Goal: Book appointment/travel/reservation

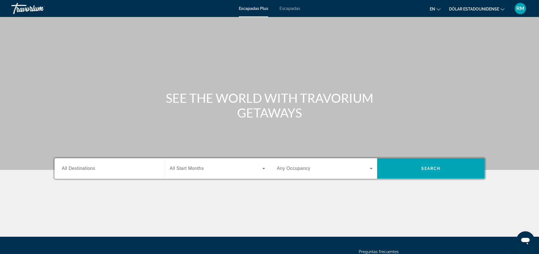
click at [440, 9] on icon "Cambiar idioma" at bounding box center [439, 9] width 4 height 2
click at [429, 29] on button "Español" at bounding box center [423, 29] width 25 height 7
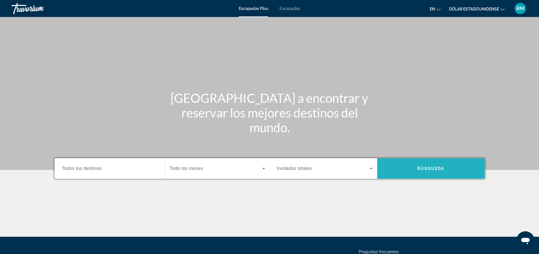
click at [438, 170] on span "Búsqueda" at bounding box center [431, 168] width 27 height 5
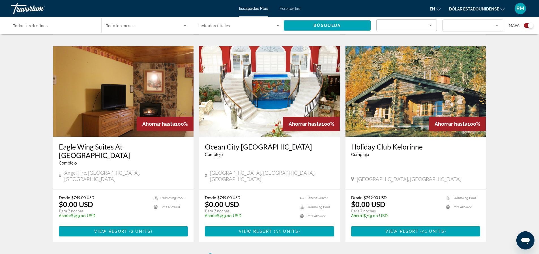
scroll to position [793, 0]
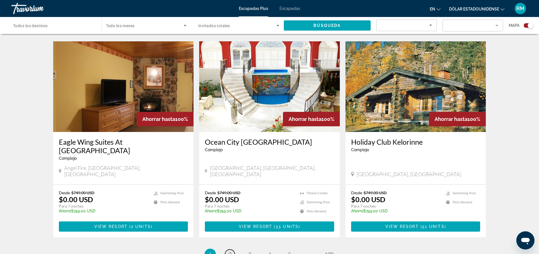
click at [230, 251] on span "2" at bounding box center [230, 254] width 3 height 6
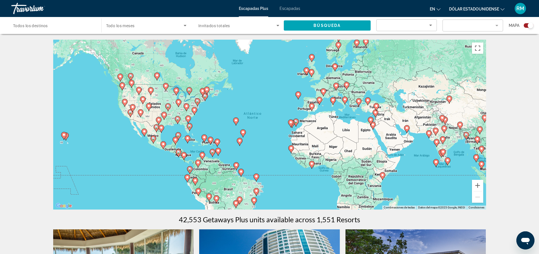
click at [211, 140] on image "Contenido principal" at bounding box center [210, 139] width 3 height 3
type input "**********"
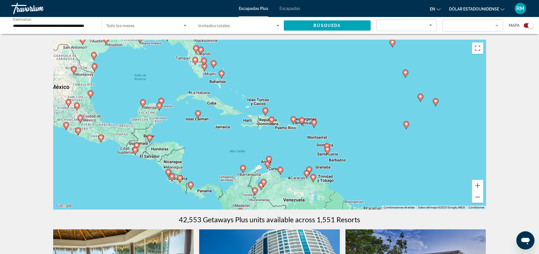
click at [497, 26] on mat-form-field "Filter" at bounding box center [473, 26] width 61 height 12
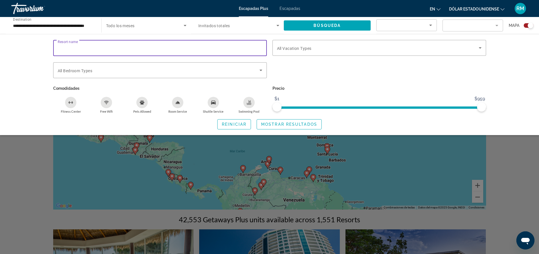
click at [85, 50] on input "Resort name" at bounding box center [160, 48] width 205 height 7
click at [57, 49] on div "Resort name" at bounding box center [160, 48] width 214 height 16
type input "**********"
click at [261, 69] on icon "Search widget" at bounding box center [261, 70] width 7 height 7
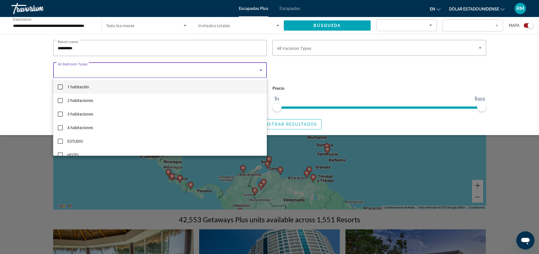
click at [60, 87] on mat-pseudo-checkbox at bounding box center [60, 86] width 5 height 5
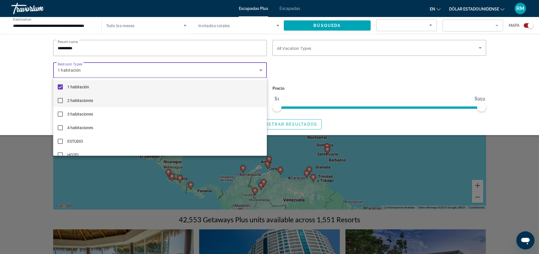
scroll to position [8, 0]
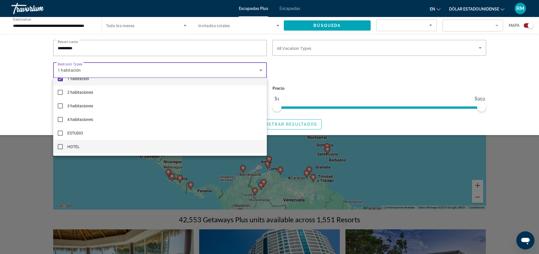
click at [60, 146] on mat-pseudo-checkbox at bounding box center [60, 146] width 5 height 5
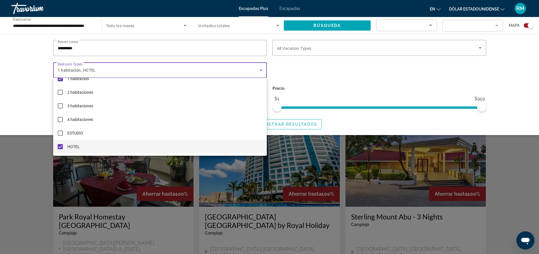
click at [294, 49] on div at bounding box center [269, 127] width 539 height 254
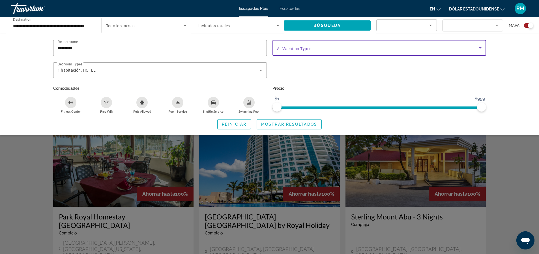
click at [480, 48] on icon "Search widget" at bounding box center [480, 47] width 3 height 1
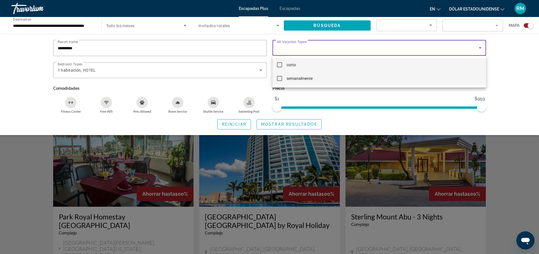
click at [279, 79] on mat-pseudo-checkbox at bounding box center [279, 78] width 5 height 5
click at [341, 25] on div at bounding box center [269, 127] width 539 height 254
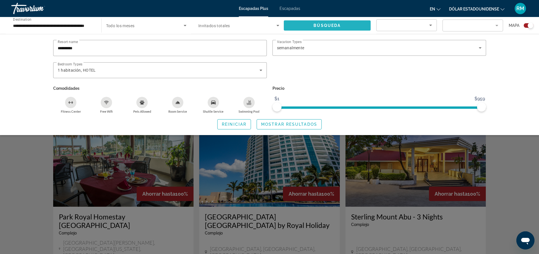
click at [339, 25] on span "Búsqueda" at bounding box center [327, 25] width 27 height 5
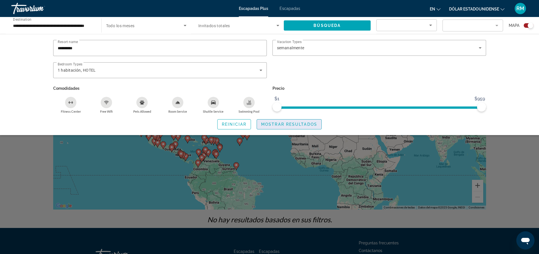
click at [279, 123] on span "Mostrar resultados" at bounding box center [289, 124] width 56 height 5
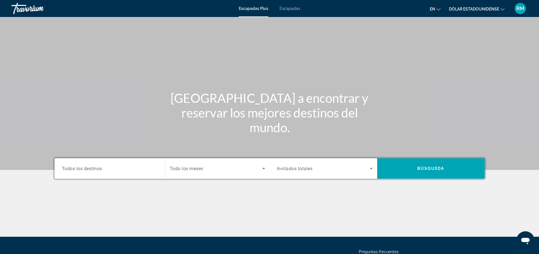
click at [253, 8] on font "Escapadas Plus" at bounding box center [253, 8] width 29 height 5
click at [100, 169] on span "Todos los destinos" at bounding box center [82, 168] width 40 height 5
click at [100, 169] on input "Destination Todos los destinos" at bounding box center [110, 168] width 96 height 7
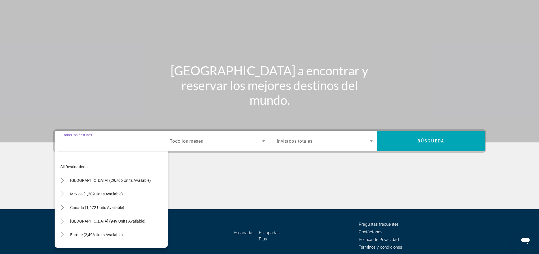
scroll to position [52, 0]
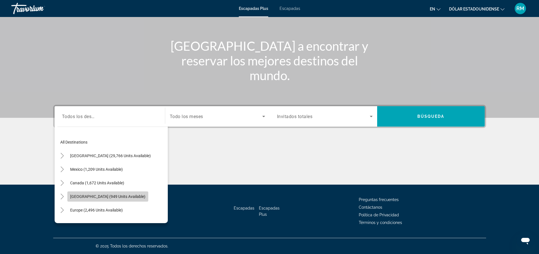
click at [88, 198] on span "[GEOGRAPHIC_DATA] (949 units available)" at bounding box center [107, 196] width 75 height 5
type input "**********"
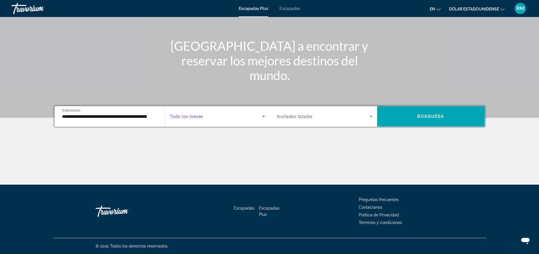
click at [264, 117] on icon "Search widget" at bounding box center [263, 116] width 7 height 7
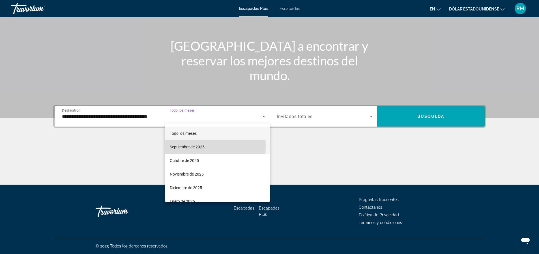
click at [186, 147] on font "Septiembre de 2025" at bounding box center [187, 147] width 35 height 5
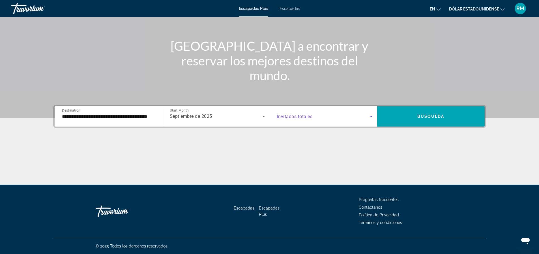
click at [372, 116] on icon "Search widget" at bounding box center [371, 116] width 3 height 1
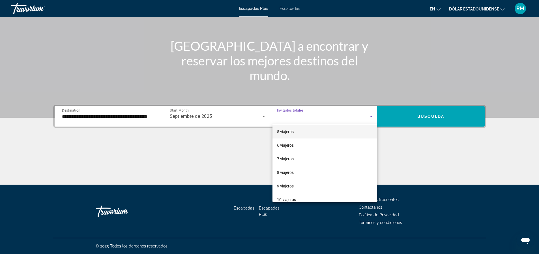
scroll to position [57, 0]
click at [281, 185] on font "9 viajeros" at bounding box center [285, 185] width 17 height 5
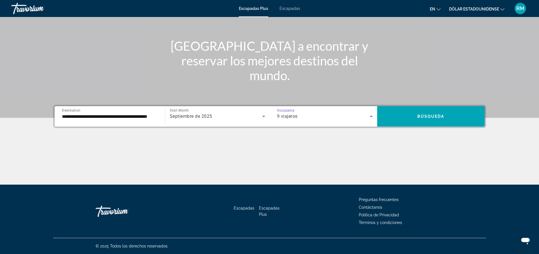
click at [372, 116] on icon "Search widget" at bounding box center [371, 116] width 3 height 1
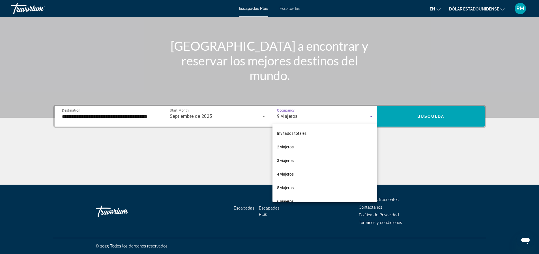
scroll to position [47, 0]
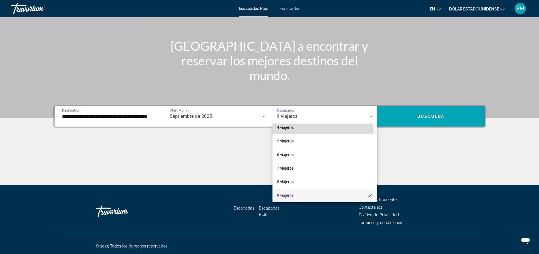
click at [283, 127] on font "4 viajeros" at bounding box center [285, 127] width 17 height 5
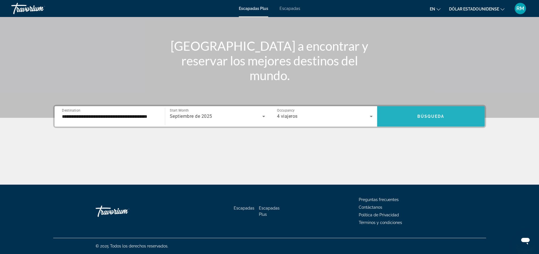
click at [440, 117] on span "Búsqueda" at bounding box center [431, 116] width 27 height 5
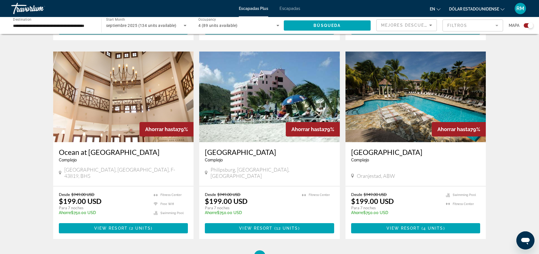
scroll to position [708, 0]
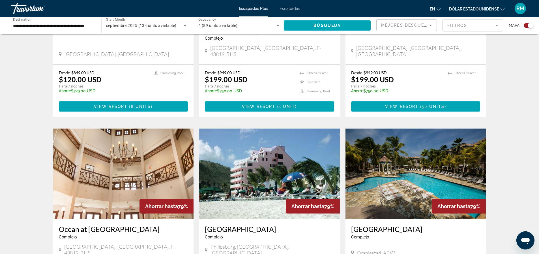
click at [497, 25] on mat-form-field "Filtros" at bounding box center [473, 26] width 61 height 12
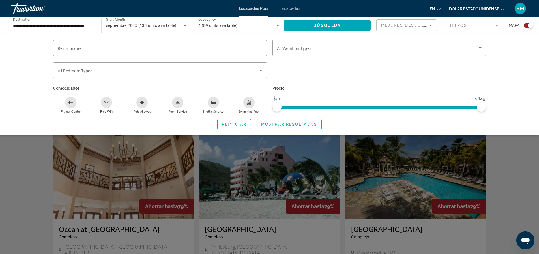
click at [56, 46] on div "Resort name" at bounding box center [160, 48] width 214 height 16
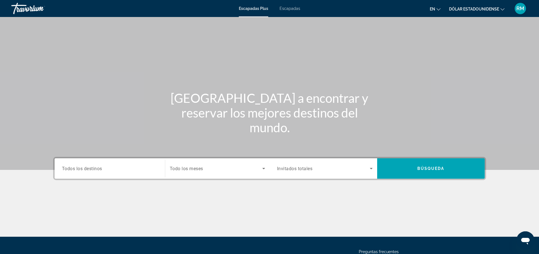
click at [98, 170] on span "Todos los destinos" at bounding box center [82, 168] width 40 height 5
click at [98, 170] on input "Destination Todos los destinos" at bounding box center [110, 168] width 96 height 7
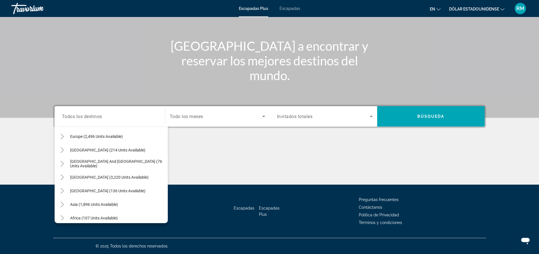
scroll to position [68, 0]
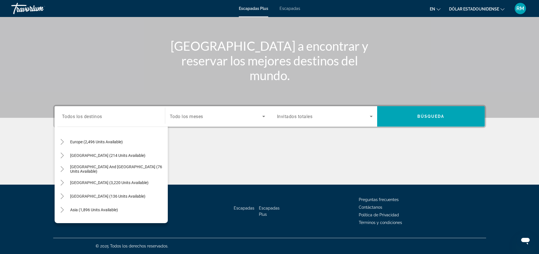
drag, startPoint x: 170, startPoint y: 176, endPoint x: 173, endPoint y: 169, distance: 7.8
click at [173, 169] on div "Contenido principal" at bounding box center [269, 163] width 433 height 42
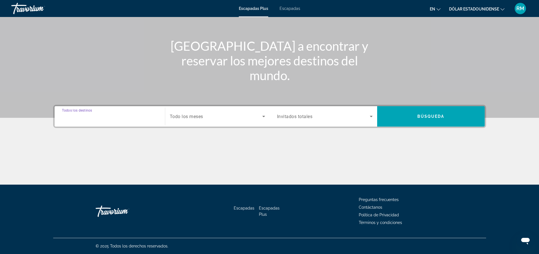
click at [103, 115] on input "Destination Todos los destinos" at bounding box center [110, 116] width 96 height 7
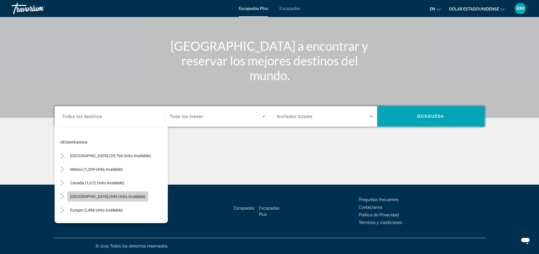
click at [106, 197] on span "[GEOGRAPHIC_DATA] (949 units available)" at bounding box center [107, 196] width 75 height 5
type input "**********"
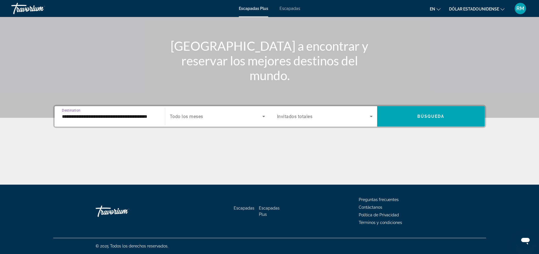
click at [264, 115] on icon "Search widget" at bounding box center [263, 116] width 7 height 7
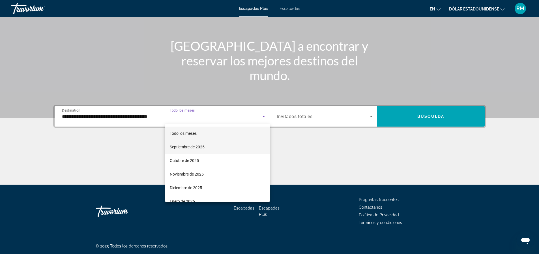
click at [191, 147] on font "Septiembre de 2025" at bounding box center [187, 147] width 35 height 5
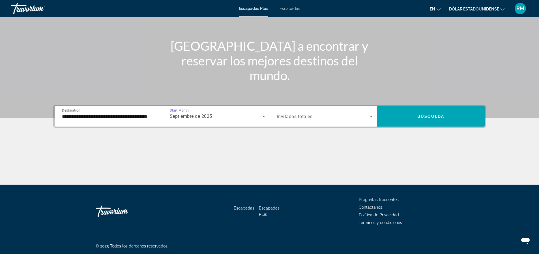
click at [372, 117] on icon "Search widget" at bounding box center [371, 116] width 7 height 7
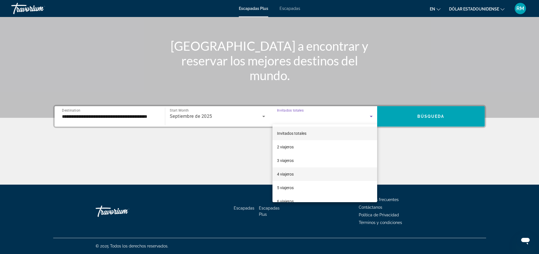
click at [283, 174] on font "4 viajeros" at bounding box center [285, 174] width 17 height 5
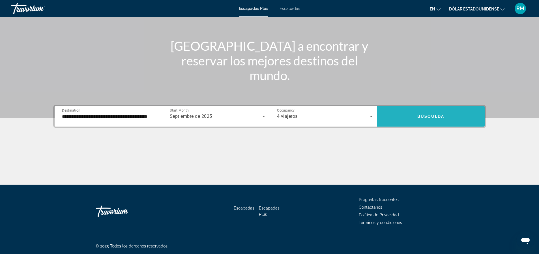
click at [435, 116] on span "Búsqueda" at bounding box center [431, 116] width 27 height 5
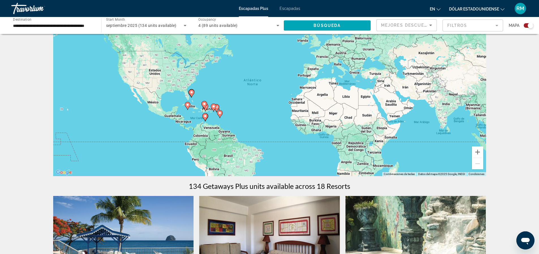
scroll to position [28, 0]
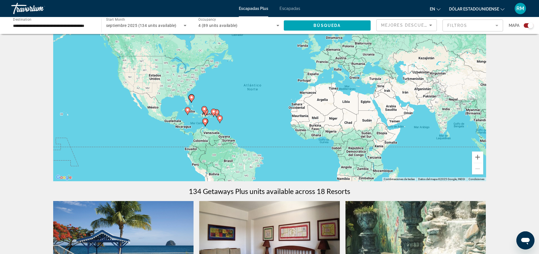
click at [210, 114] on div "Para activar la función de arrastrar con el teclado, presiona Alt + Intro. Una …" at bounding box center [269, 96] width 433 height 170
click at [209, 115] on div "Para activar la función de arrastrar con el teclado, presiona Alt + Intro. Una …" at bounding box center [269, 96] width 433 height 170
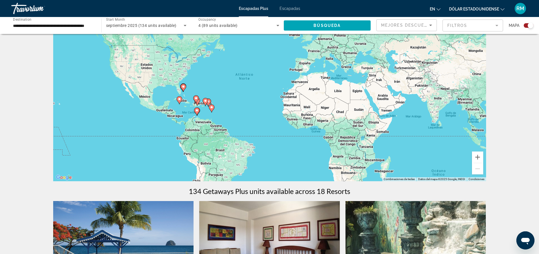
drag, startPoint x: 209, startPoint y: 115, endPoint x: 201, endPoint y: 104, distance: 14.0
click at [201, 104] on div "Para activar la función de arrastrar con el teclado, presiona Alt + Intro. Una …" at bounding box center [269, 96] width 433 height 170
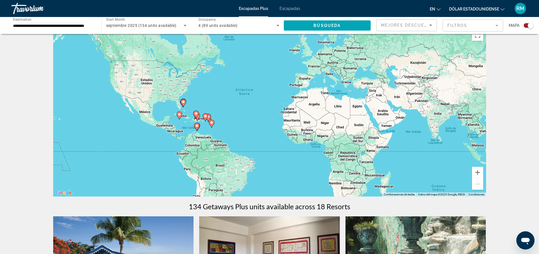
scroll to position [0, 0]
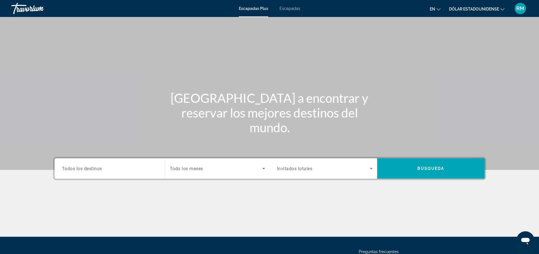
click at [122, 170] on input "Destination Todos los destinos" at bounding box center [110, 168] width 96 height 7
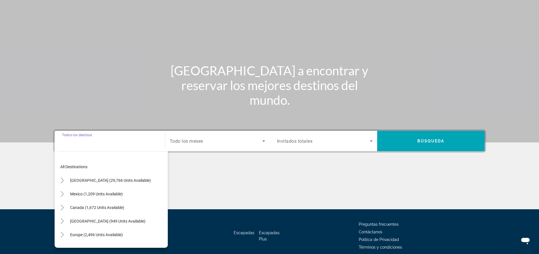
scroll to position [52, 0]
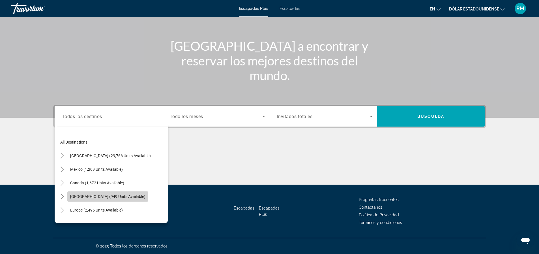
click at [99, 196] on span "[GEOGRAPHIC_DATA] (949 units available)" at bounding box center [107, 196] width 75 height 5
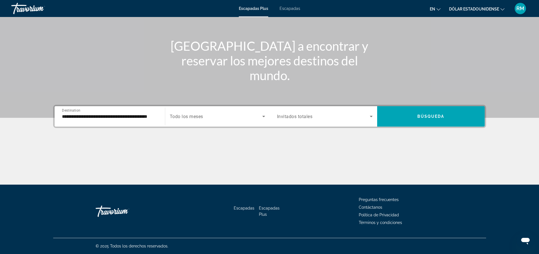
click at [165, 117] on div "Start Month Todo los meses" at bounding box center [217, 116] width 104 height 16
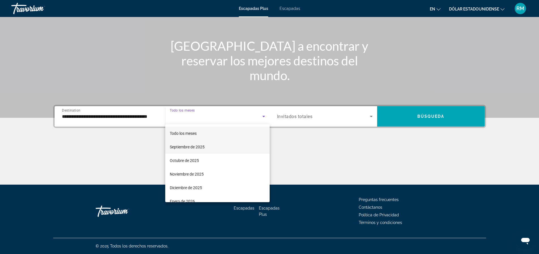
click at [182, 147] on font "Septiembre de 2025" at bounding box center [187, 147] width 35 height 5
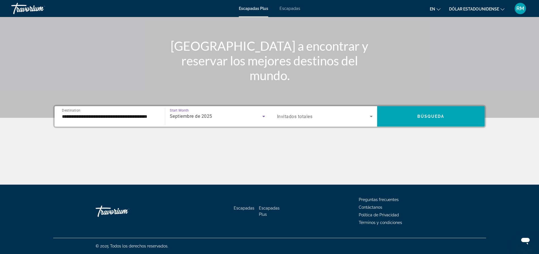
click at [97, 118] on input "**********" at bounding box center [110, 116] width 96 height 7
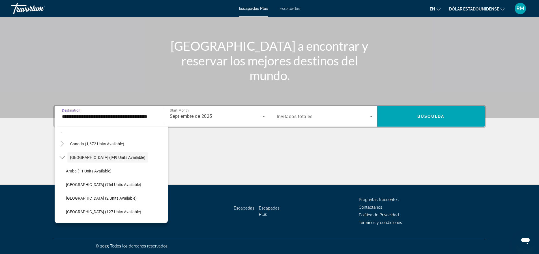
scroll to position [48, 0]
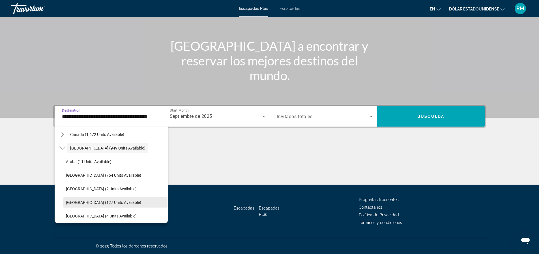
click at [109, 203] on span "[GEOGRAPHIC_DATA] (127 units available)" at bounding box center [103, 202] width 75 height 5
type input "**********"
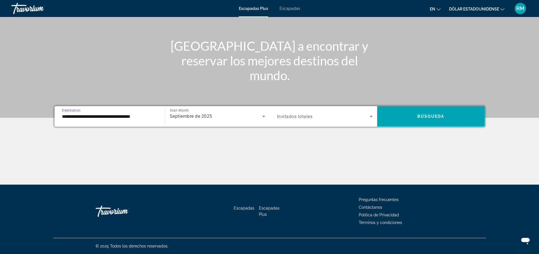
click at [372, 118] on icon "Search widget" at bounding box center [371, 116] width 7 height 7
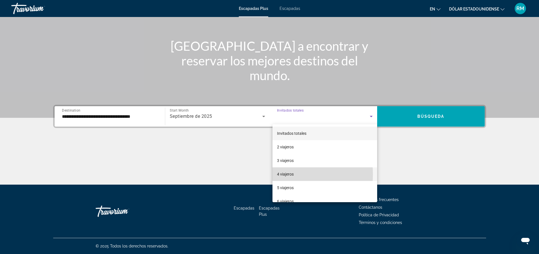
click at [277, 174] on font "4 viajeros" at bounding box center [285, 174] width 17 height 5
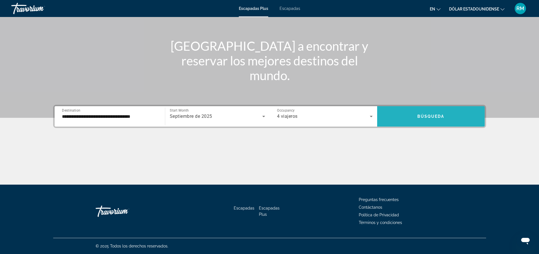
click at [437, 115] on span "Búsqueda" at bounding box center [431, 116] width 27 height 5
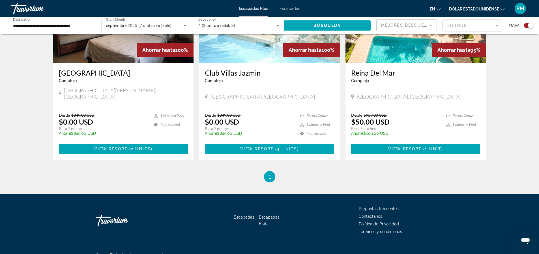
scroll to position [260, 0]
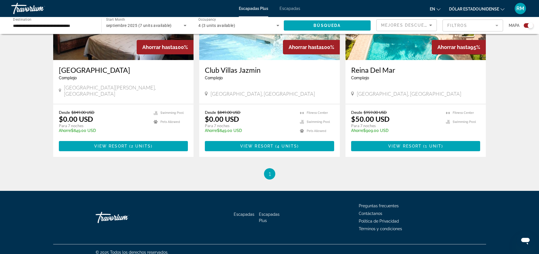
click at [269, 171] on span "1" at bounding box center [269, 174] width 3 height 6
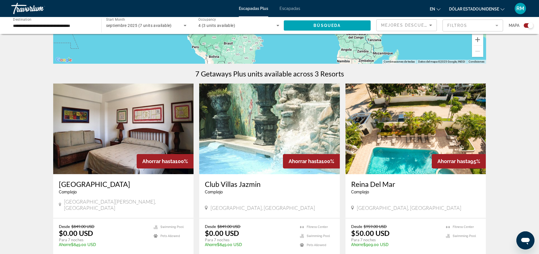
scroll to position [118, 0]
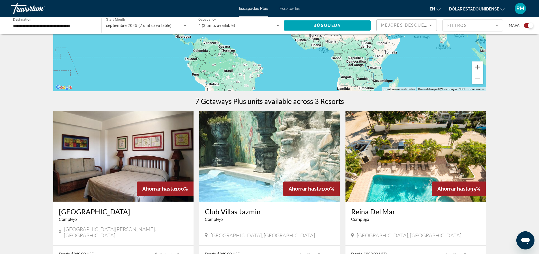
click at [404, 142] on img "Contenido principal" at bounding box center [416, 156] width 141 height 91
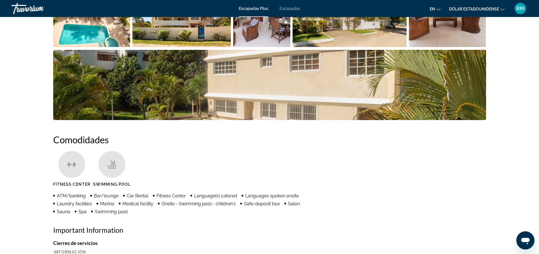
scroll to position [274, 0]
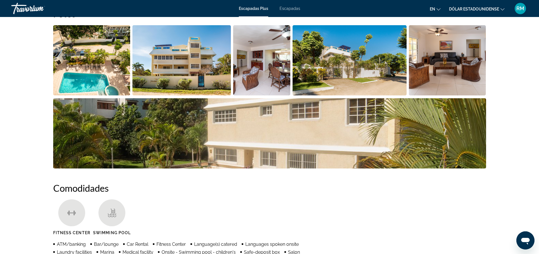
click at [259, 76] on img "Open full-screen image slider" at bounding box center [261, 60] width 57 height 70
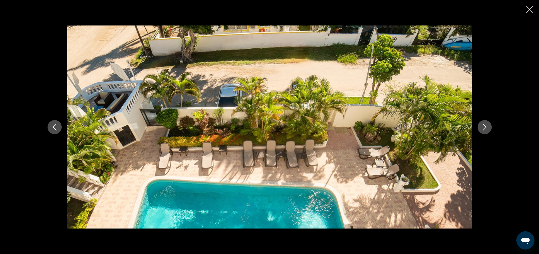
click at [483, 128] on icon "Next image" at bounding box center [485, 127] width 7 height 7
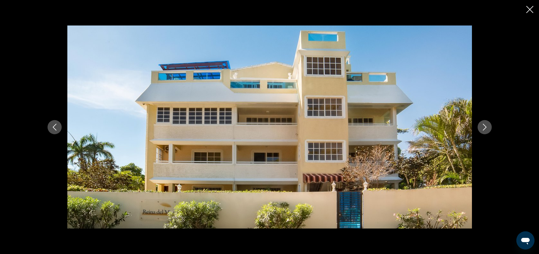
click at [486, 127] on icon "Next image" at bounding box center [485, 127] width 4 height 7
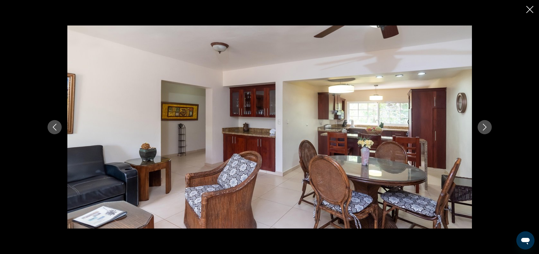
click at [485, 127] on icon "Next image" at bounding box center [485, 127] width 7 height 7
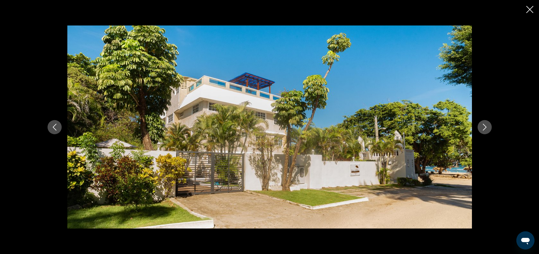
click at [487, 127] on icon "Next image" at bounding box center [485, 127] width 7 height 7
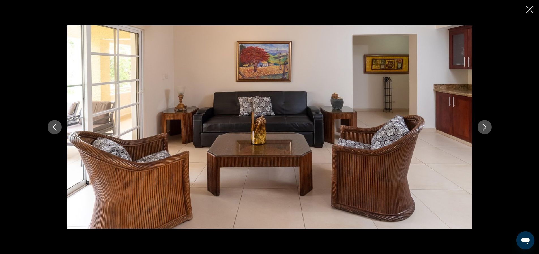
click at [487, 127] on icon "Next image" at bounding box center [485, 127] width 7 height 7
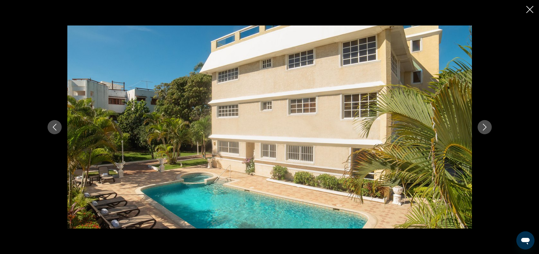
click at [485, 128] on icon "Next image" at bounding box center [485, 127] width 7 height 7
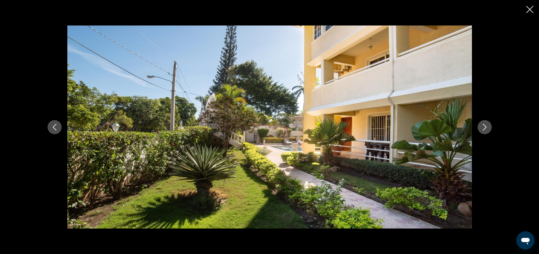
click at [485, 127] on icon "Next image" at bounding box center [485, 127] width 7 height 7
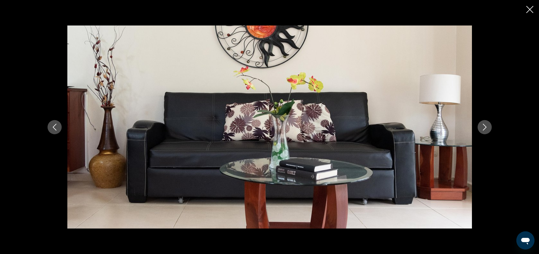
click at [480, 127] on button "Next image" at bounding box center [485, 127] width 14 height 14
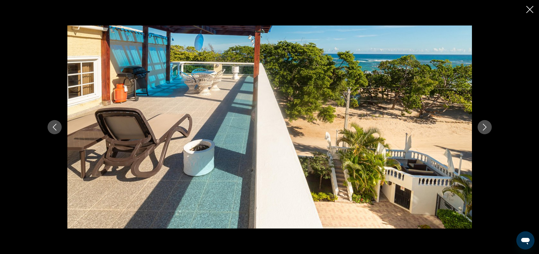
click at [488, 126] on icon "Next image" at bounding box center [485, 127] width 7 height 7
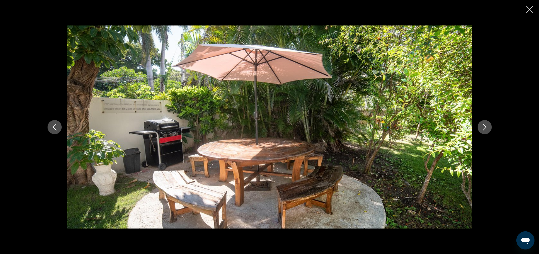
click at [486, 129] on icon "Next image" at bounding box center [485, 127] width 7 height 7
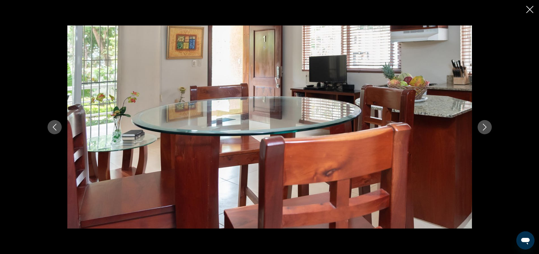
click at [486, 127] on icon "Next image" at bounding box center [485, 127] width 4 height 7
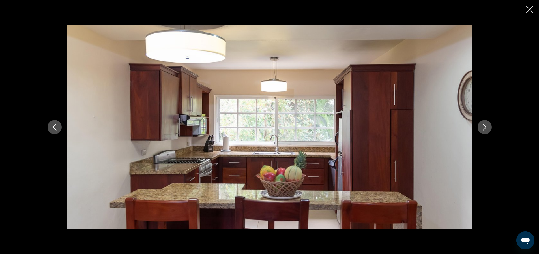
click at [484, 128] on icon "Next image" at bounding box center [485, 127] width 7 height 7
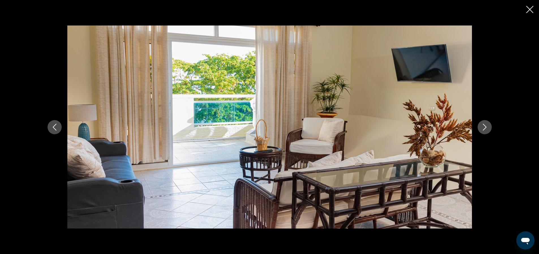
click at [484, 129] on icon "Next image" at bounding box center [485, 127] width 7 height 7
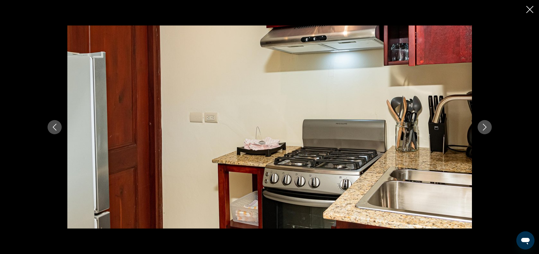
click at [484, 128] on icon "Next image" at bounding box center [485, 127] width 7 height 7
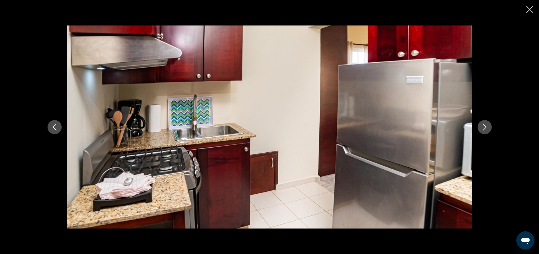
click at [483, 127] on icon "Next image" at bounding box center [485, 127] width 7 height 7
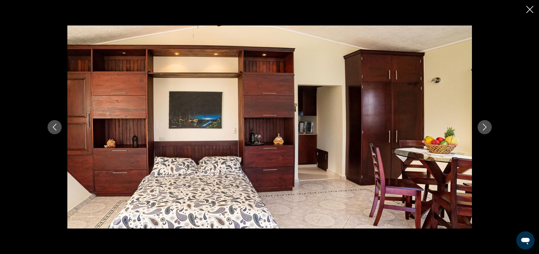
click at [484, 126] on icon "Next image" at bounding box center [485, 127] width 7 height 7
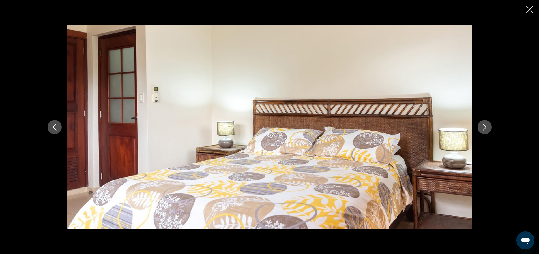
click at [485, 128] on icon "Next image" at bounding box center [485, 127] width 7 height 7
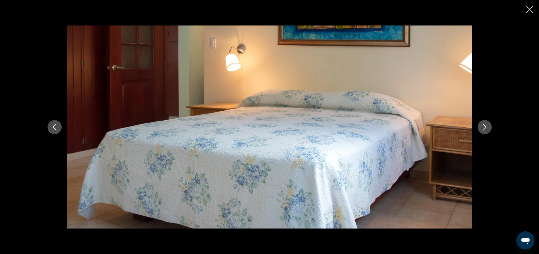
click at [486, 126] on icon "Next image" at bounding box center [485, 127] width 7 height 7
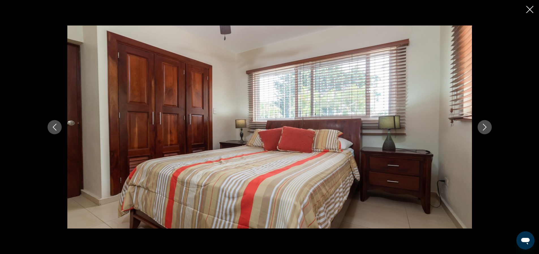
click at [486, 126] on icon "Next image" at bounding box center [485, 127] width 7 height 7
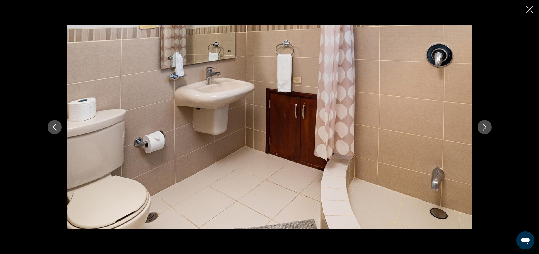
click at [485, 125] on icon "Next image" at bounding box center [485, 127] width 7 height 7
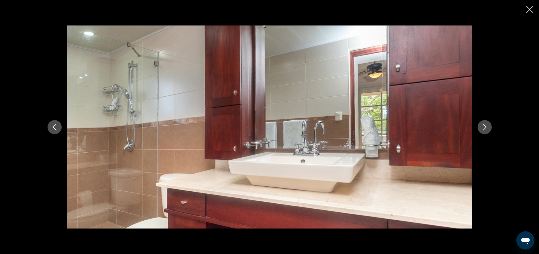
click at [485, 125] on icon "Next image" at bounding box center [485, 127] width 7 height 7
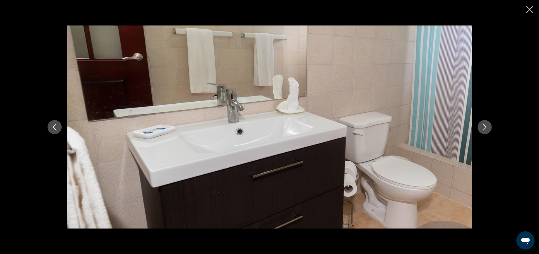
click at [485, 125] on icon "Next image" at bounding box center [485, 127] width 7 height 7
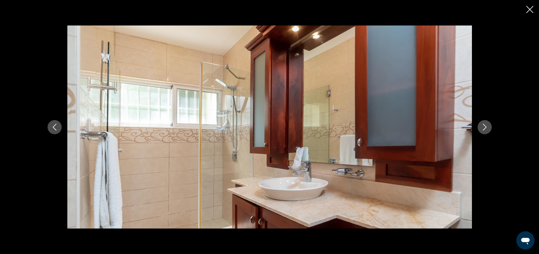
click at [486, 128] on icon "Next image" at bounding box center [485, 127] width 7 height 7
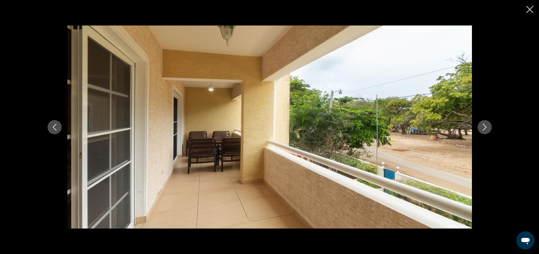
click at [486, 127] on icon "Next image" at bounding box center [485, 127] width 4 height 7
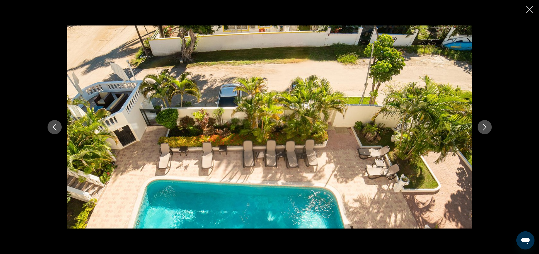
click at [486, 127] on icon "Next image" at bounding box center [485, 127] width 4 height 7
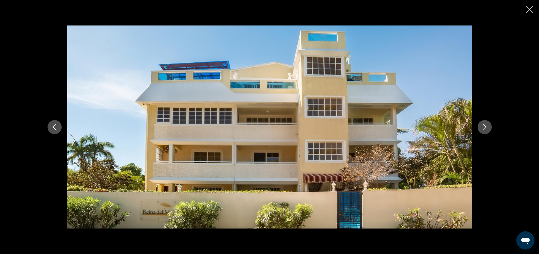
click at [486, 127] on icon "Next image" at bounding box center [485, 127] width 4 height 7
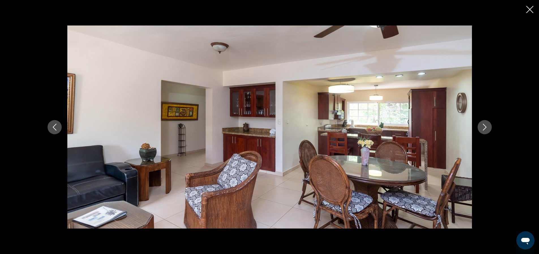
click at [486, 126] on icon "Next image" at bounding box center [485, 127] width 7 height 7
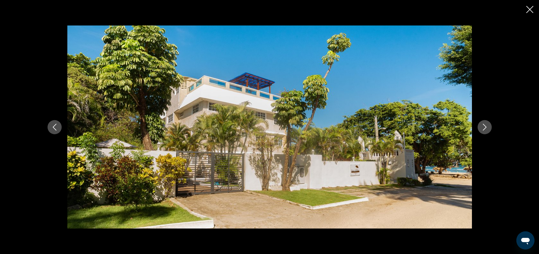
click at [530, 9] on icon "Close slideshow" at bounding box center [530, 9] width 7 height 7
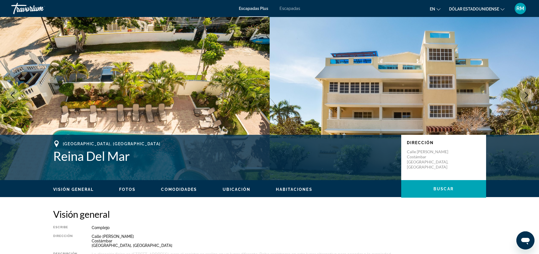
scroll to position [0, 0]
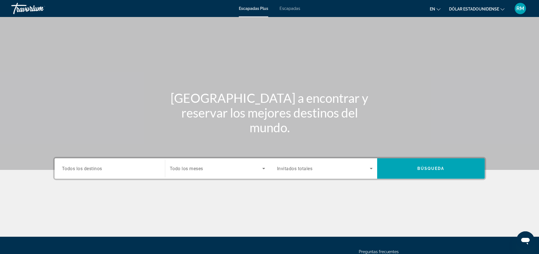
click at [438, 10] on icon "Cambiar idioma" at bounding box center [439, 9] width 4 height 4
click at [425, 30] on button "Español" at bounding box center [423, 29] width 25 height 7
